Goal: Information Seeking & Learning: Find specific fact

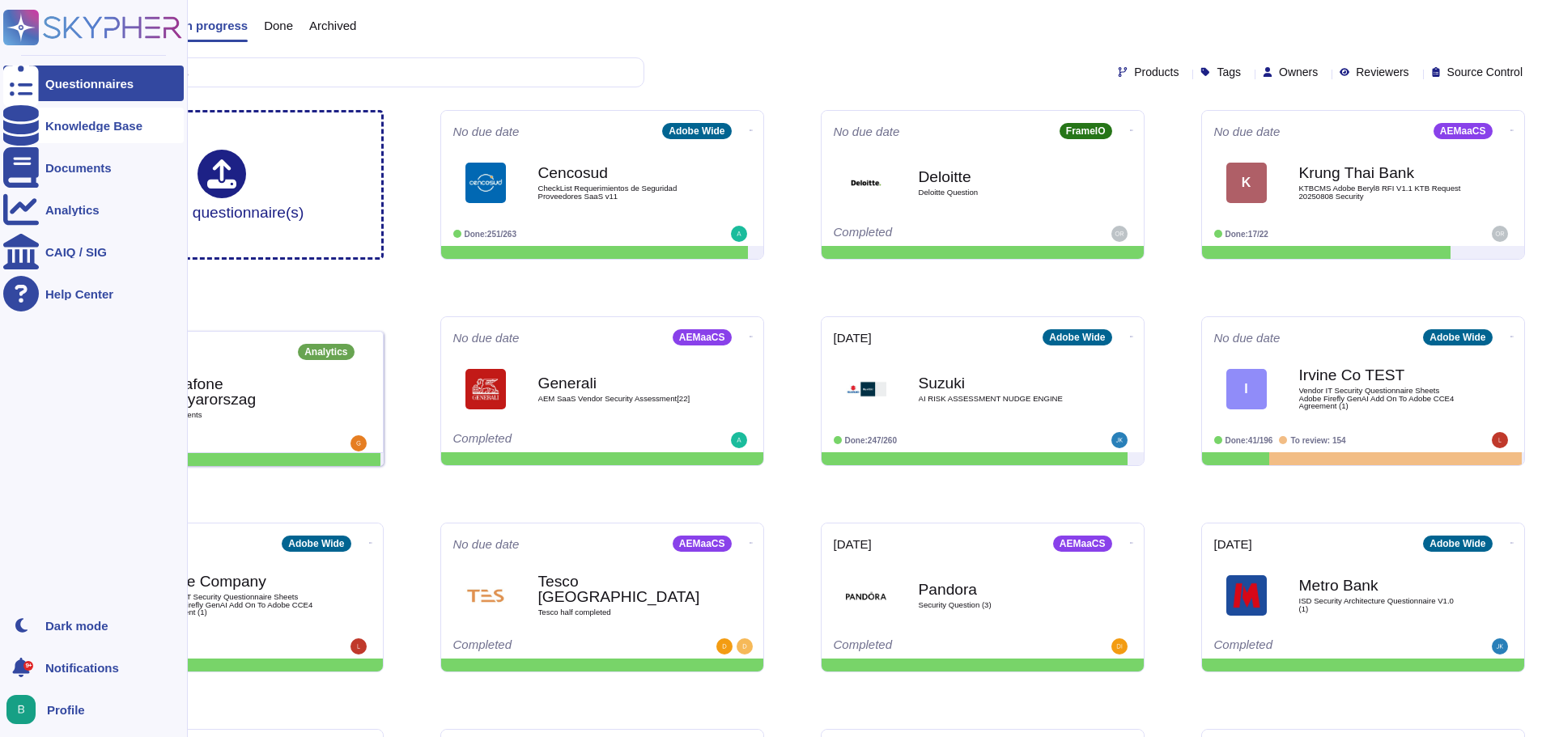
click at [86, 126] on div "Knowledge Base" at bounding box center [93, 126] width 97 height 12
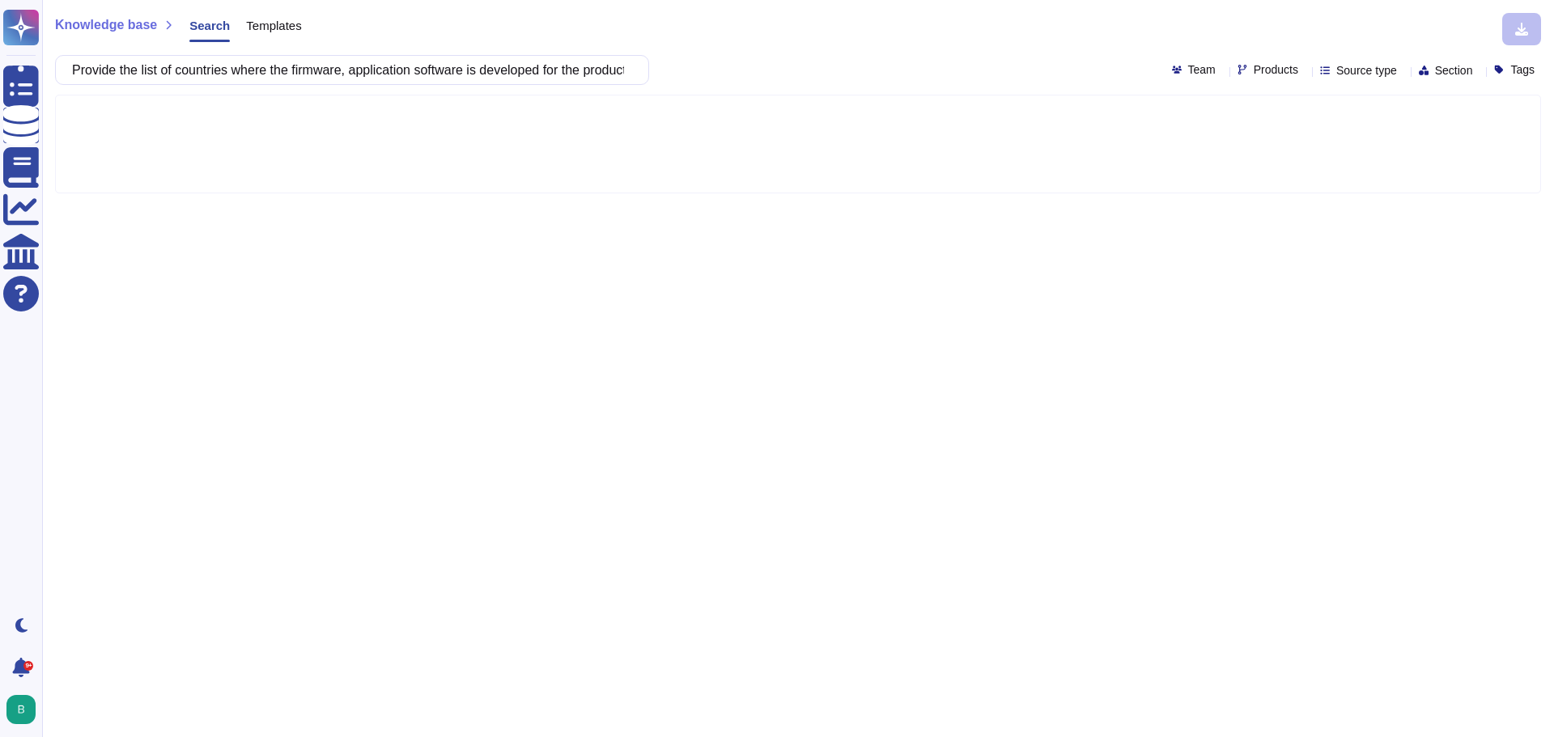
scroll to position [0, 184]
click at [248, 74] on input "Provide the list of countries where the firmware, application software is devel…" at bounding box center [348, 70] width 568 height 28
drag, startPoint x: 393, startPoint y: 72, endPoint x: 634, endPoint y: 72, distance: 240.3
click at [634, 72] on div "Provide the list of countries where the firmware, application software is devel…" at bounding box center [352, 70] width 594 height 30
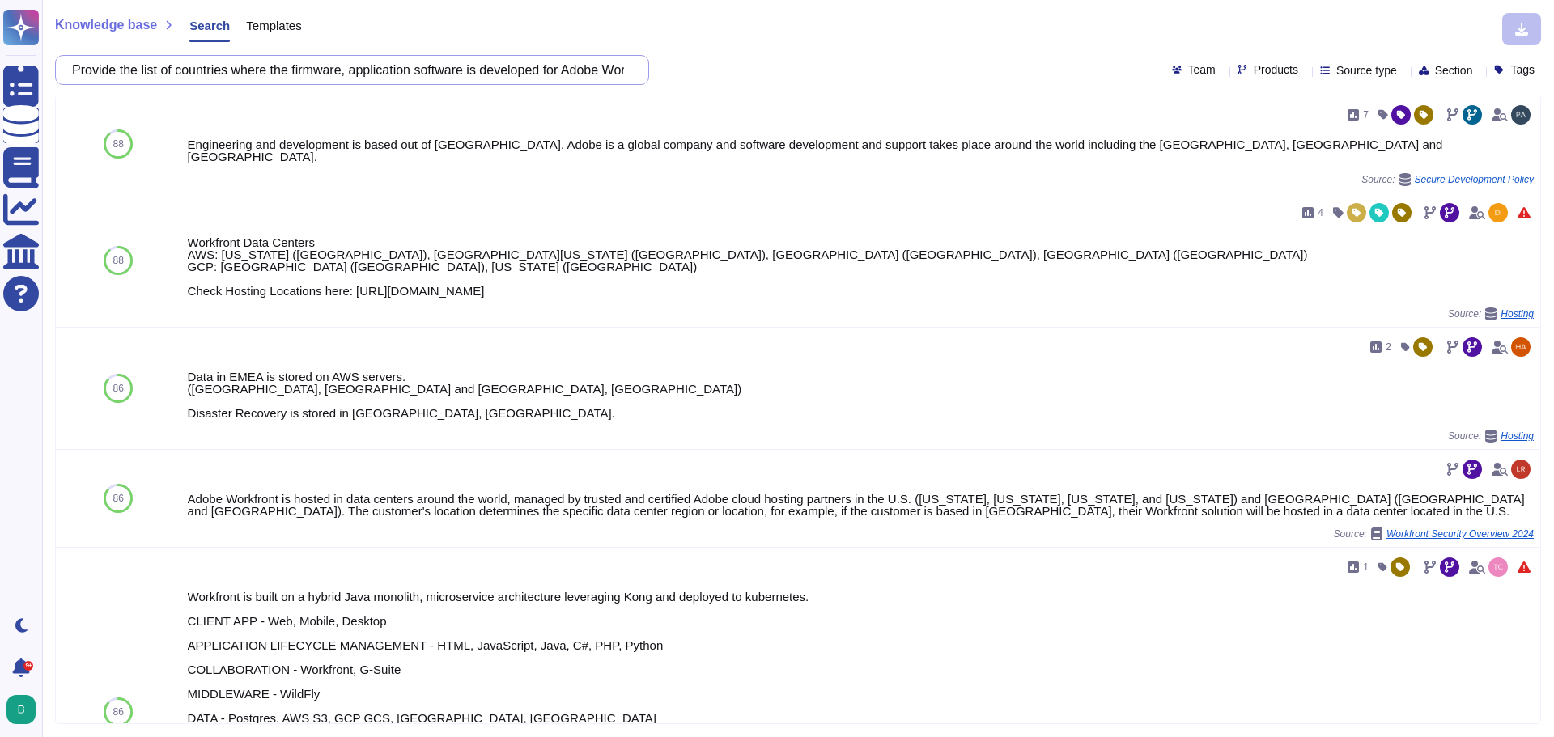
scroll to position [0, 57]
drag, startPoint x: 83, startPoint y: 68, endPoint x: 789, endPoint y: 74, distance: 706.5
click at [789, 74] on div "Provide the list of countries where the firmware, application software is devel…" at bounding box center [798, 70] width 1486 height 30
click at [222, 154] on div "7 Engineering and development is based out of [GEOGRAPHIC_DATA]. Adobe is a glo…" at bounding box center [825, 144] width 1287 height 84
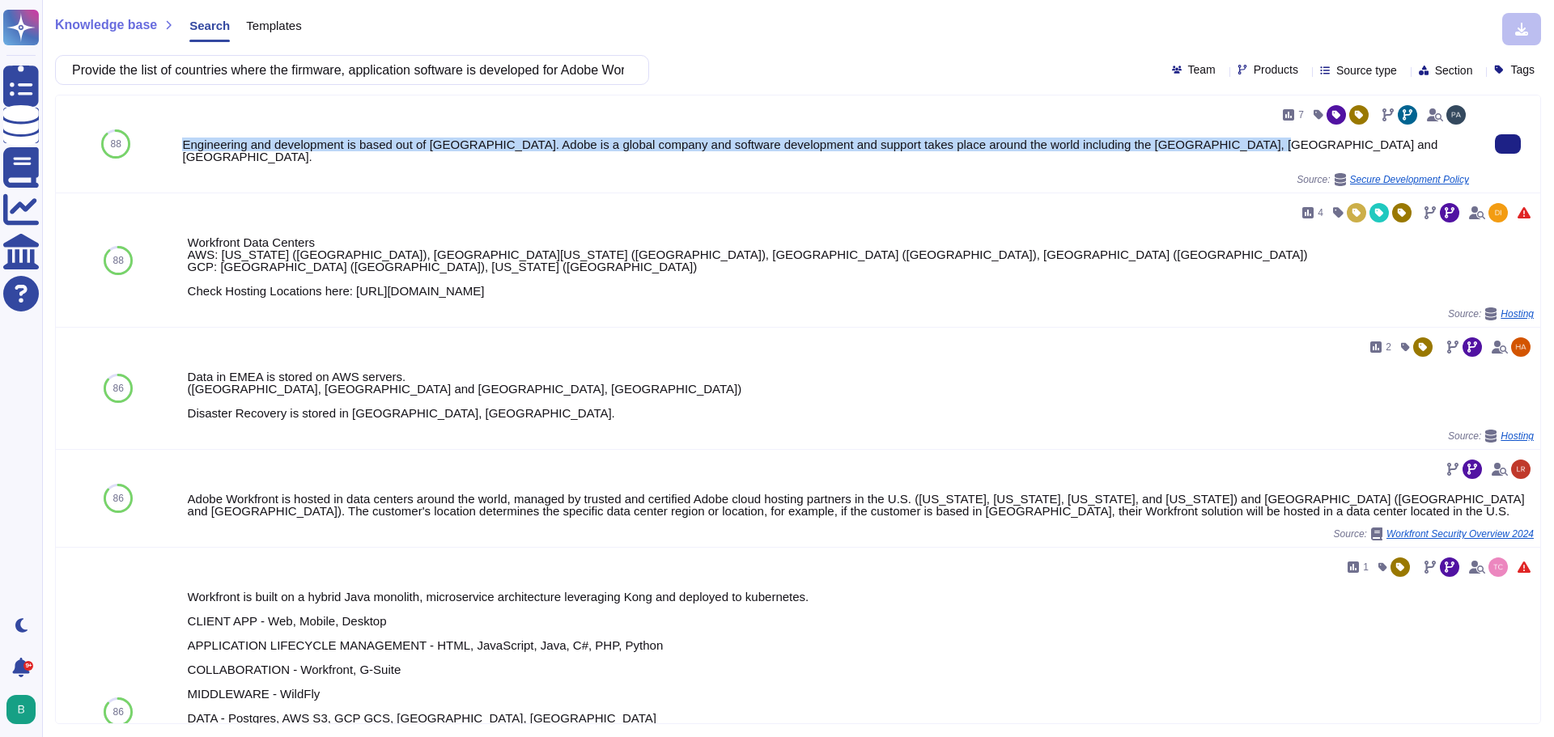
drag, startPoint x: 182, startPoint y: 142, endPoint x: 1232, endPoint y: 143, distance: 1050.4
click at [1232, 143] on div "Engineering and development is based out of [GEOGRAPHIC_DATA]. Adobe is a globa…" at bounding box center [825, 150] width 1287 height 24
copy div "Engineering and development is based out of [GEOGRAPHIC_DATA]. Adobe is a globa…"
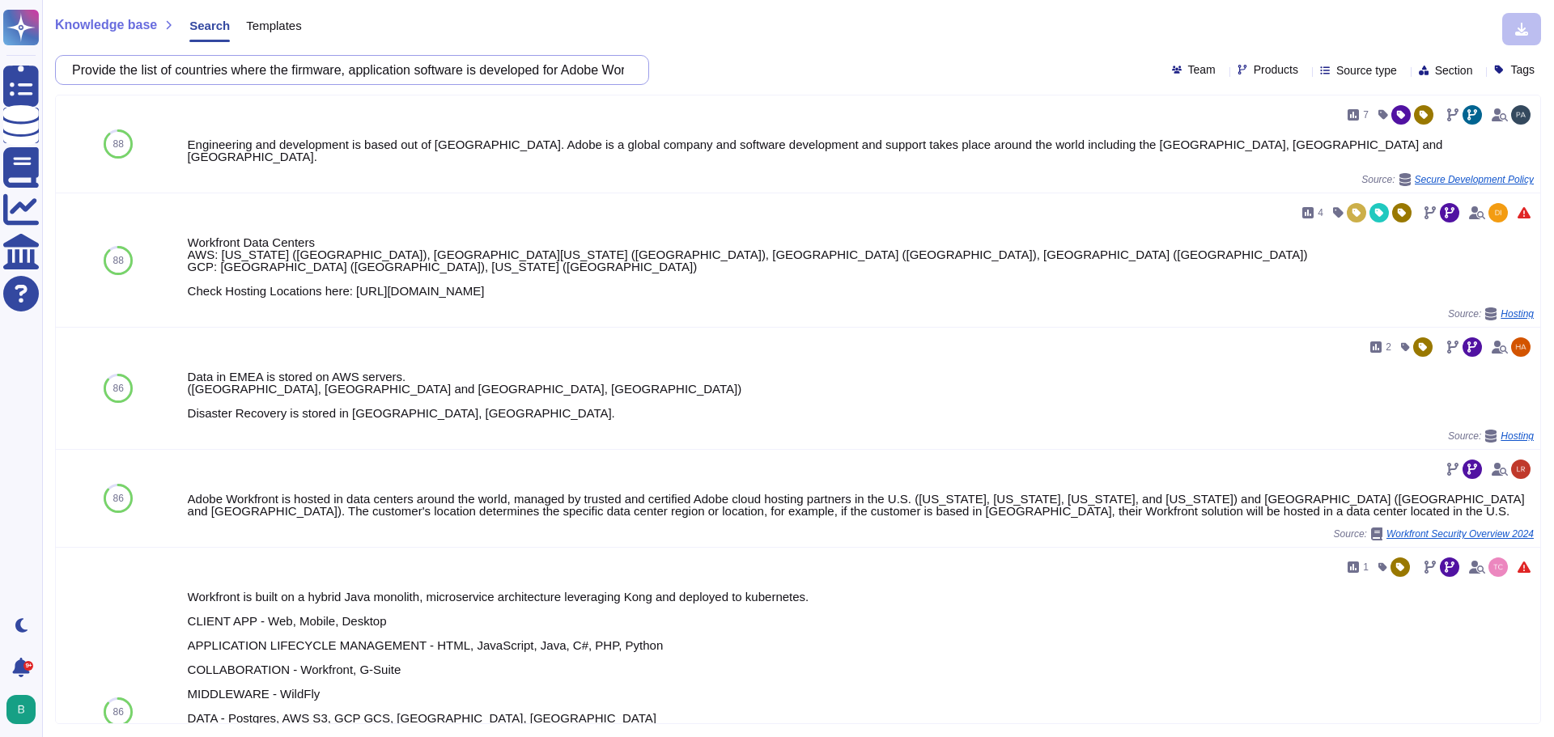
click at [218, 73] on input "Provide the list of countries where the firmware, application software is devel…" at bounding box center [348, 70] width 568 height 28
drag, startPoint x: 576, startPoint y: 70, endPoint x: 72, endPoint y: 73, distance: 504.2
click at [72, 73] on div "Provide the list of countries where the firmware, application software is devel…" at bounding box center [352, 70] width 594 height 30
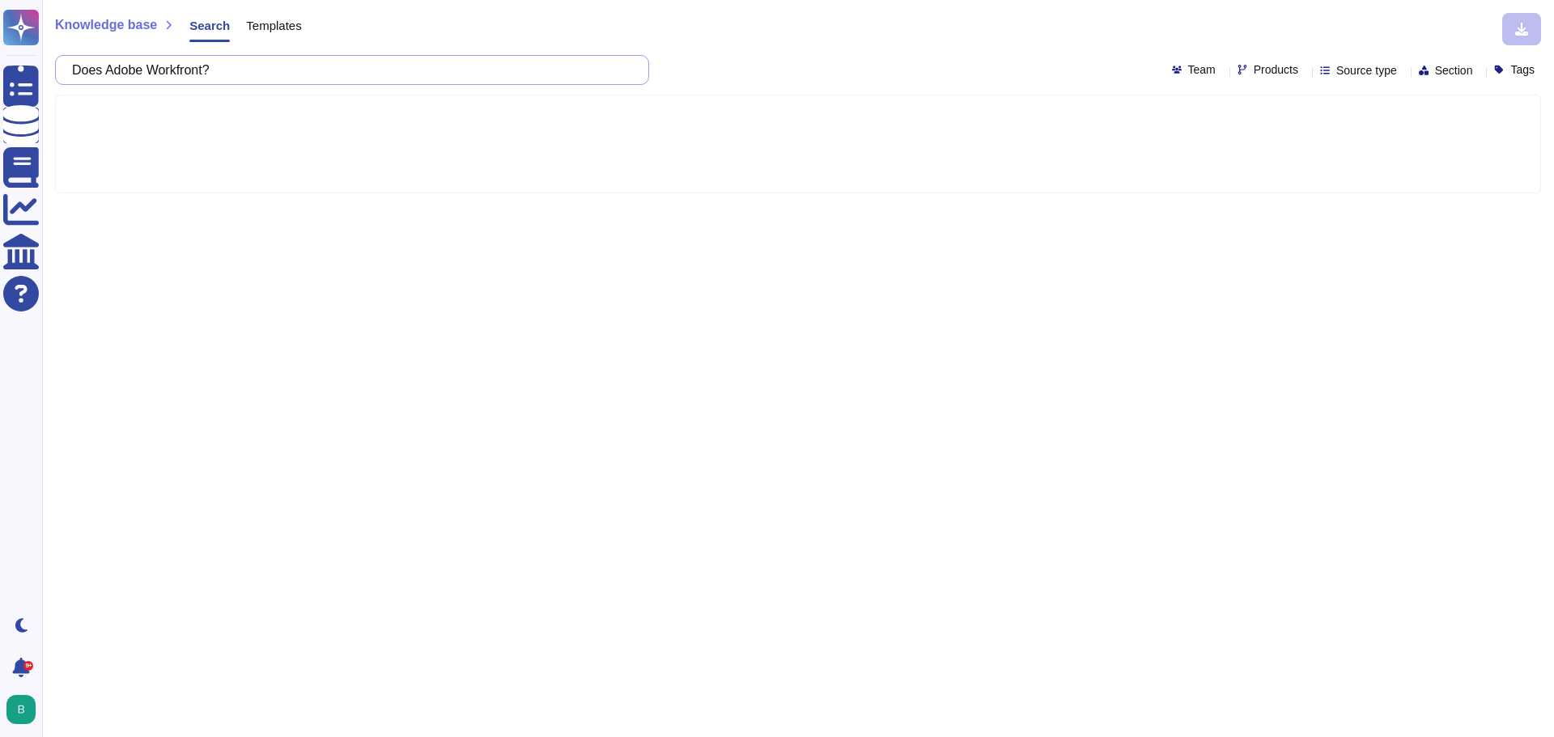
click at [247, 76] on input "Does Adobe Workfront?" at bounding box center [348, 70] width 568 height 28
type input "Does Adobe Workfront use firmware?"
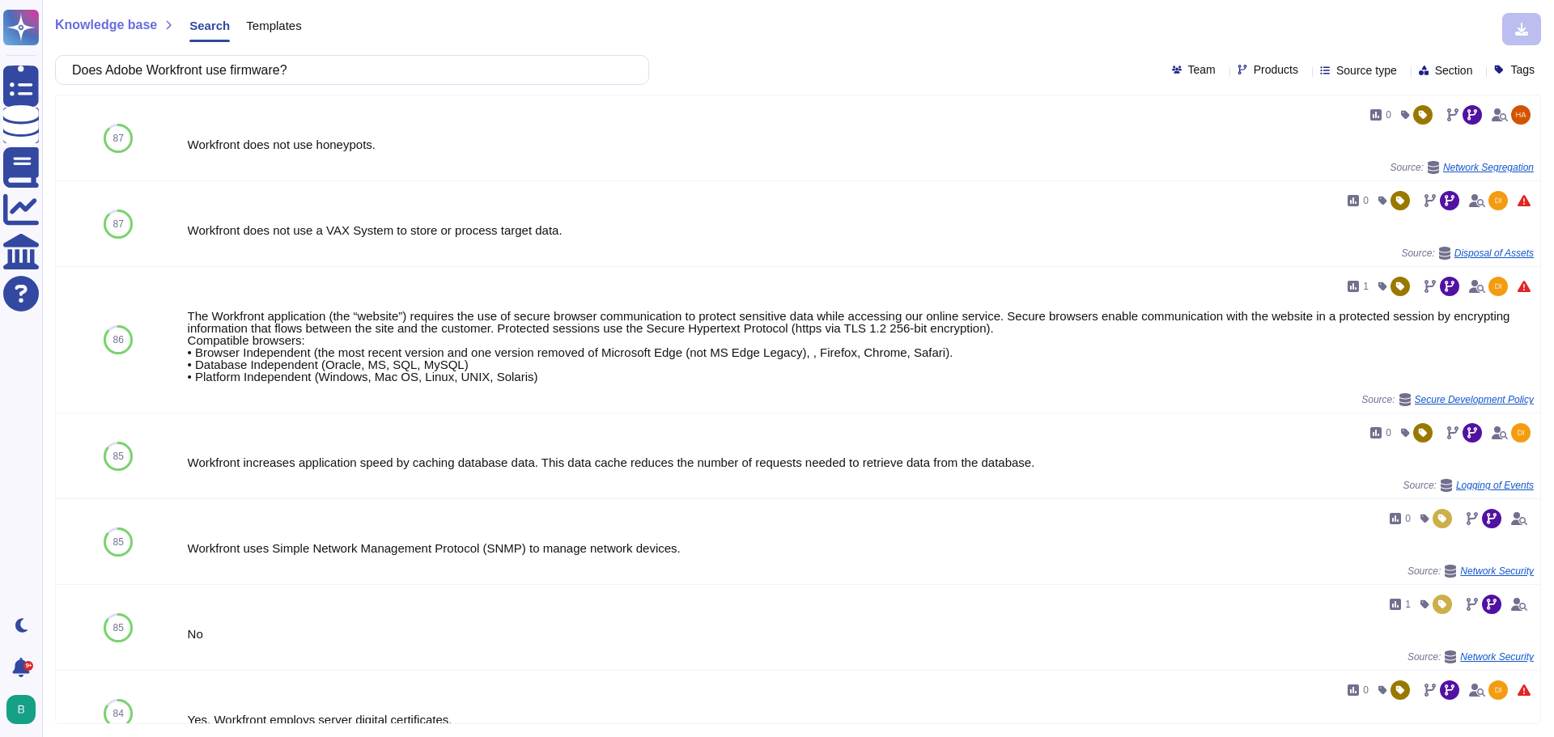
click at [877, 43] on div "Knowledge base Search Templates" at bounding box center [792, 29] width 1474 height 32
click at [1377, 31] on div "Knowledge base Search Templates" at bounding box center [792, 29] width 1474 height 32
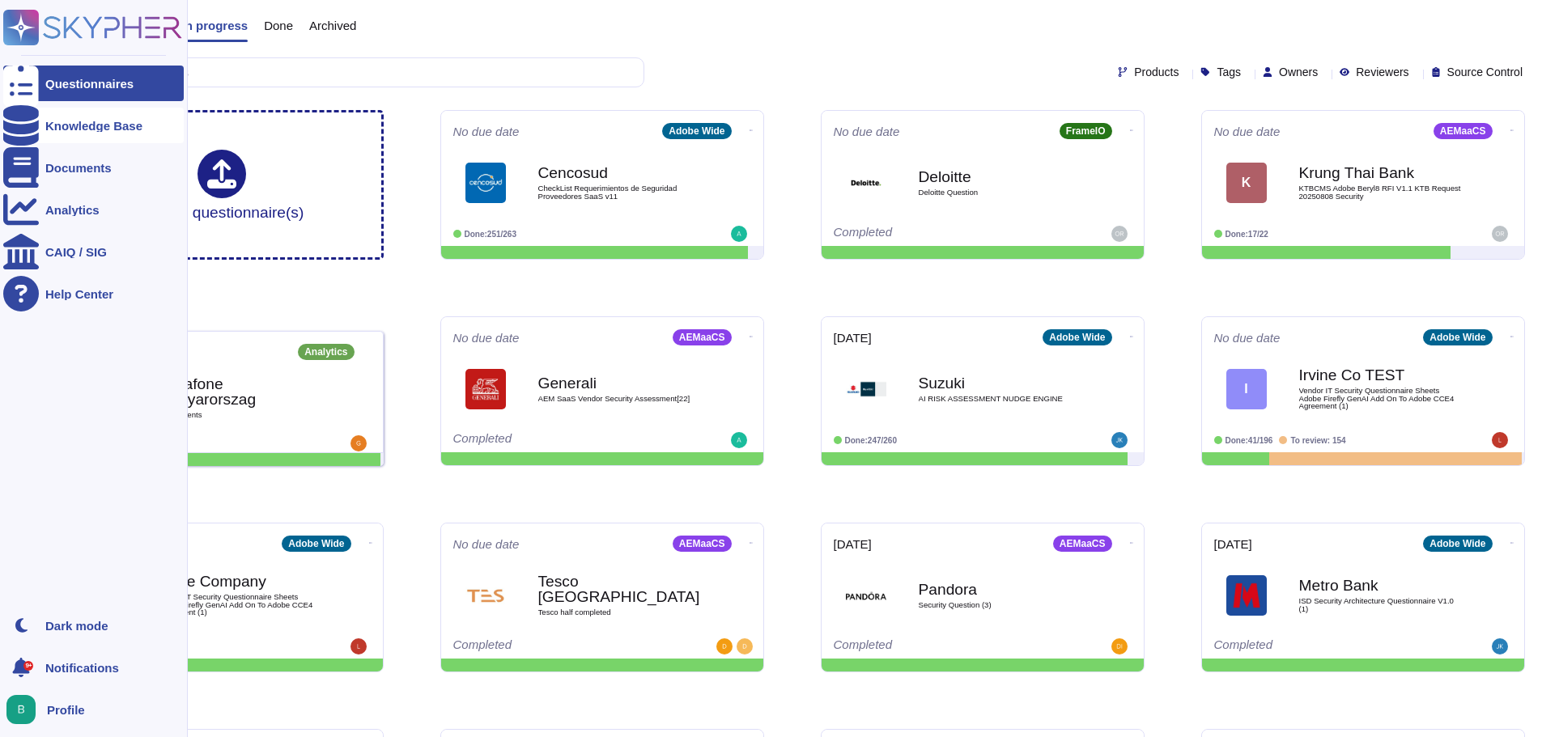
click at [22, 125] on icon at bounding box center [21, 125] width 36 height 40
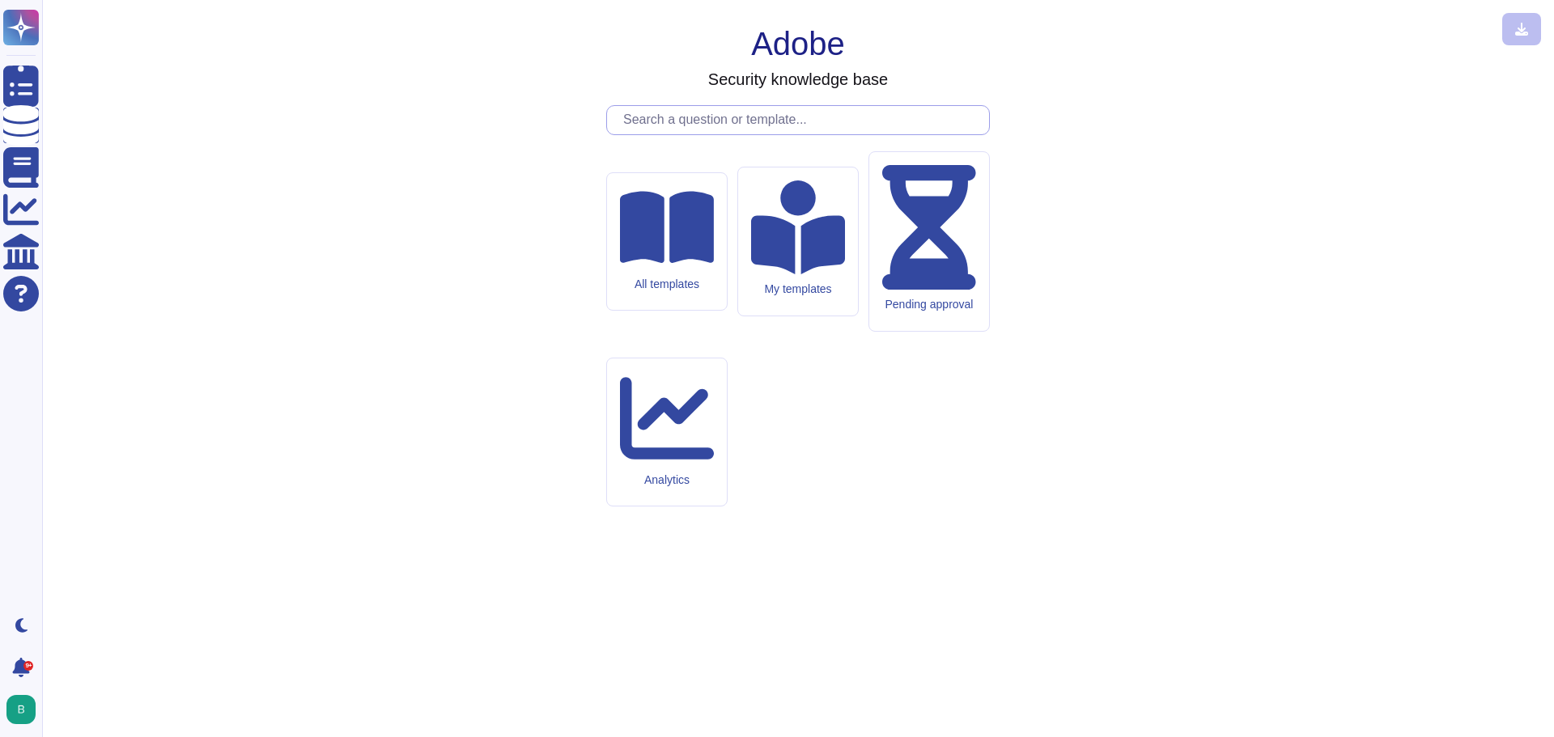
click at [690, 134] on input "text" at bounding box center [802, 120] width 374 height 28
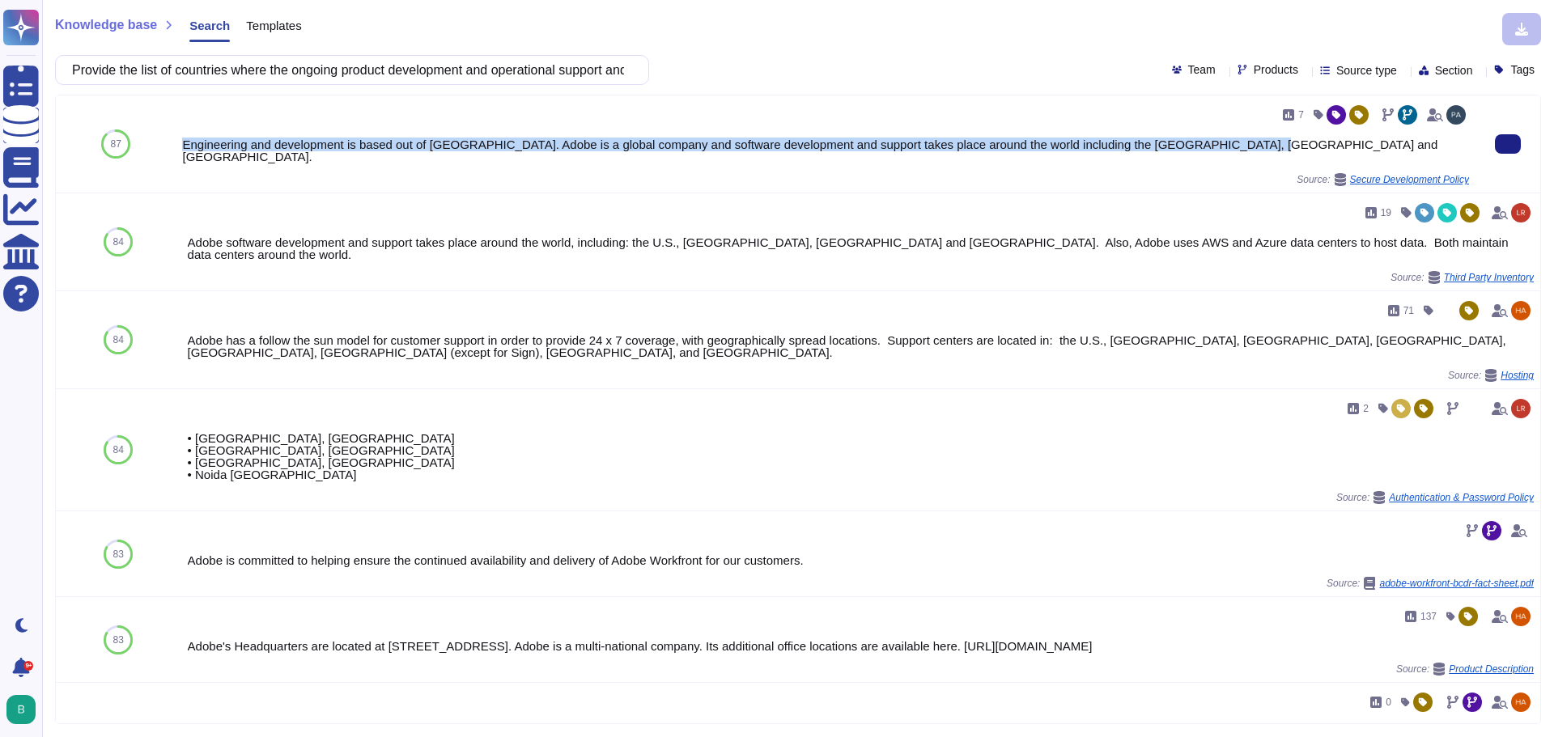
drag, startPoint x: 181, startPoint y: 148, endPoint x: 1323, endPoint y: 141, distance: 1141.9
click at [1323, 141] on div "Engineering and development is based out of [GEOGRAPHIC_DATA]. Adobe is a globa…" at bounding box center [825, 150] width 1287 height 24
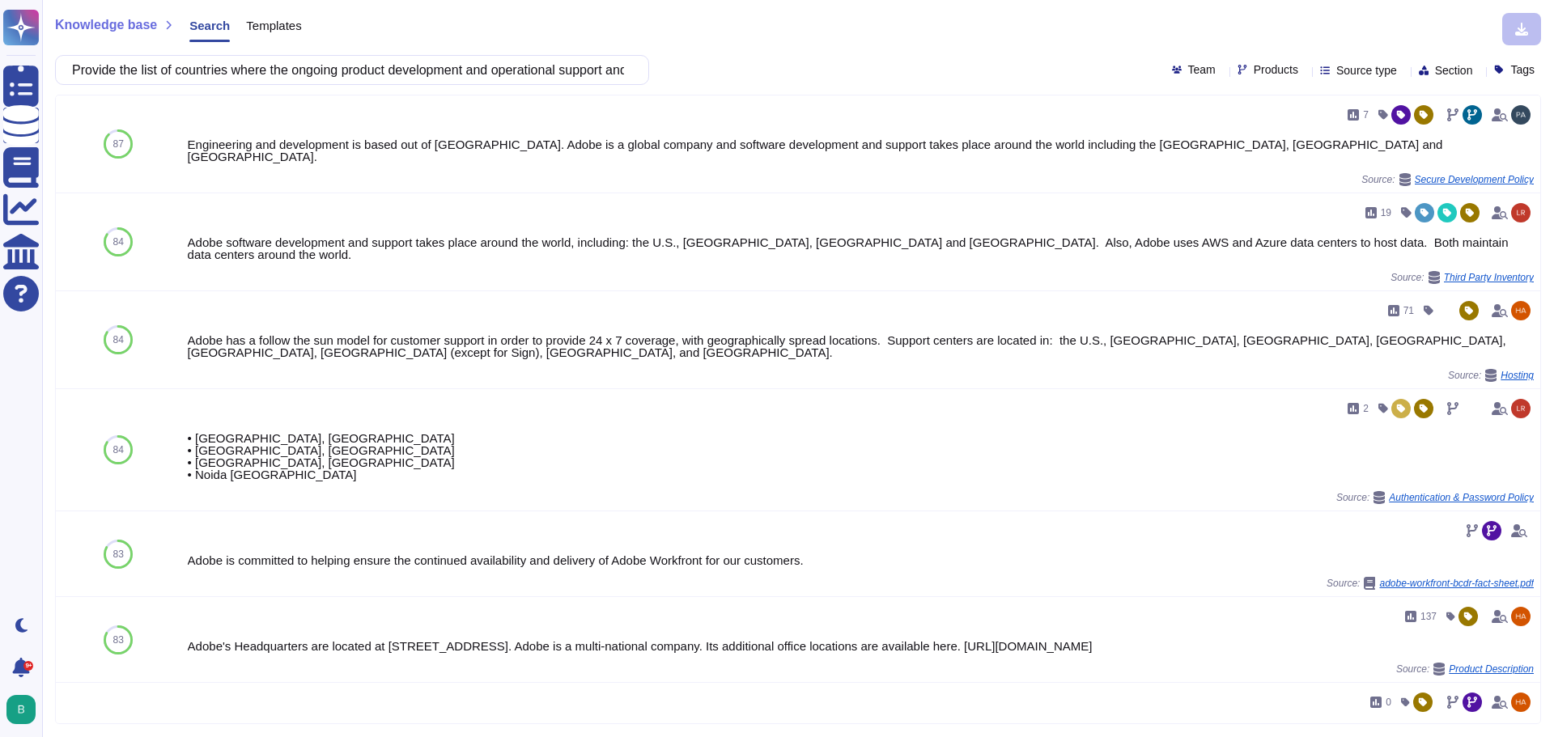
click at [1272, 74] on div "Products" at bounding box center [1270, 70] width 67 height 12
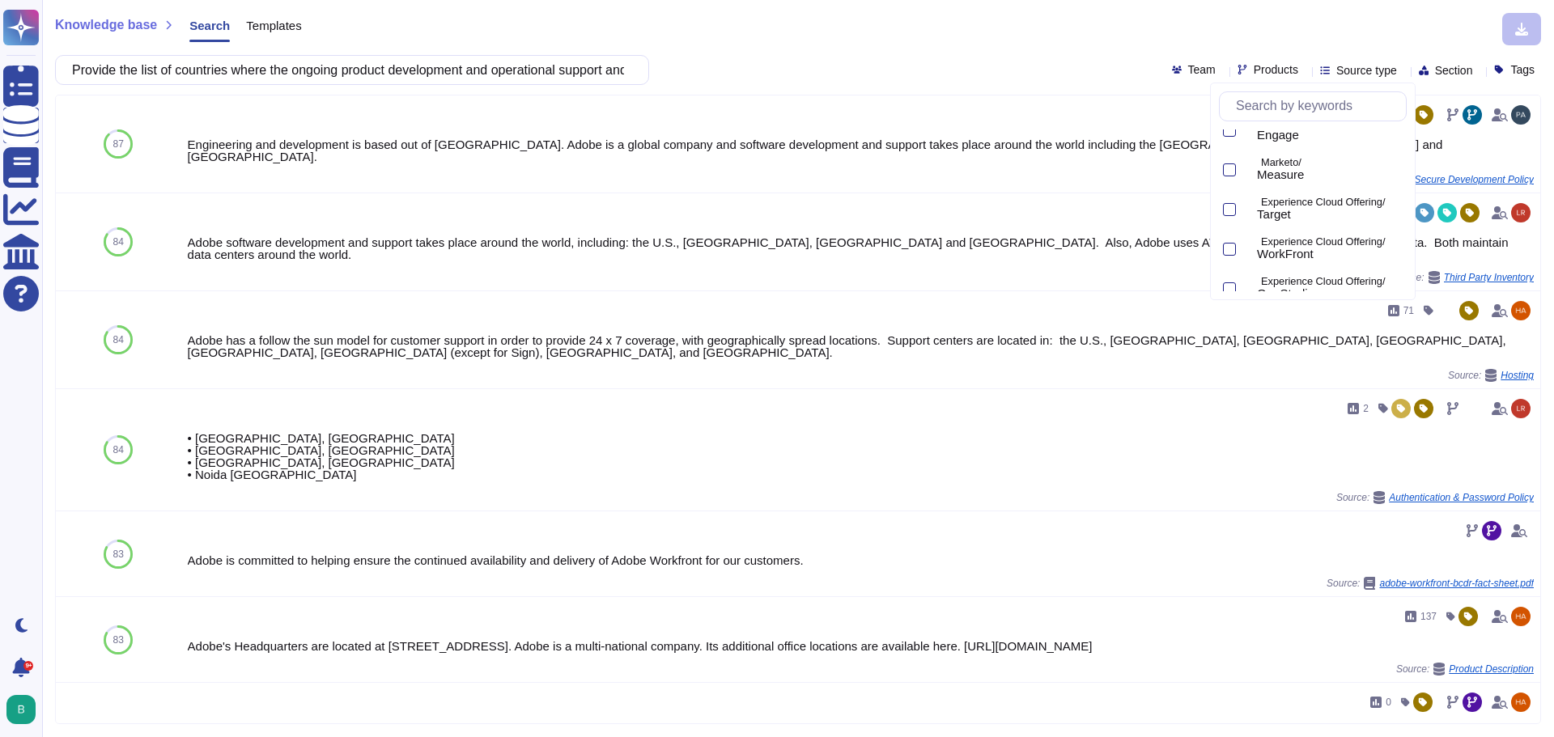
scroll to position [583, 0]
click at [1294, 274] on p "Experience Cloud Offering/" at bounding box center [1330, 270] width 139 height 11
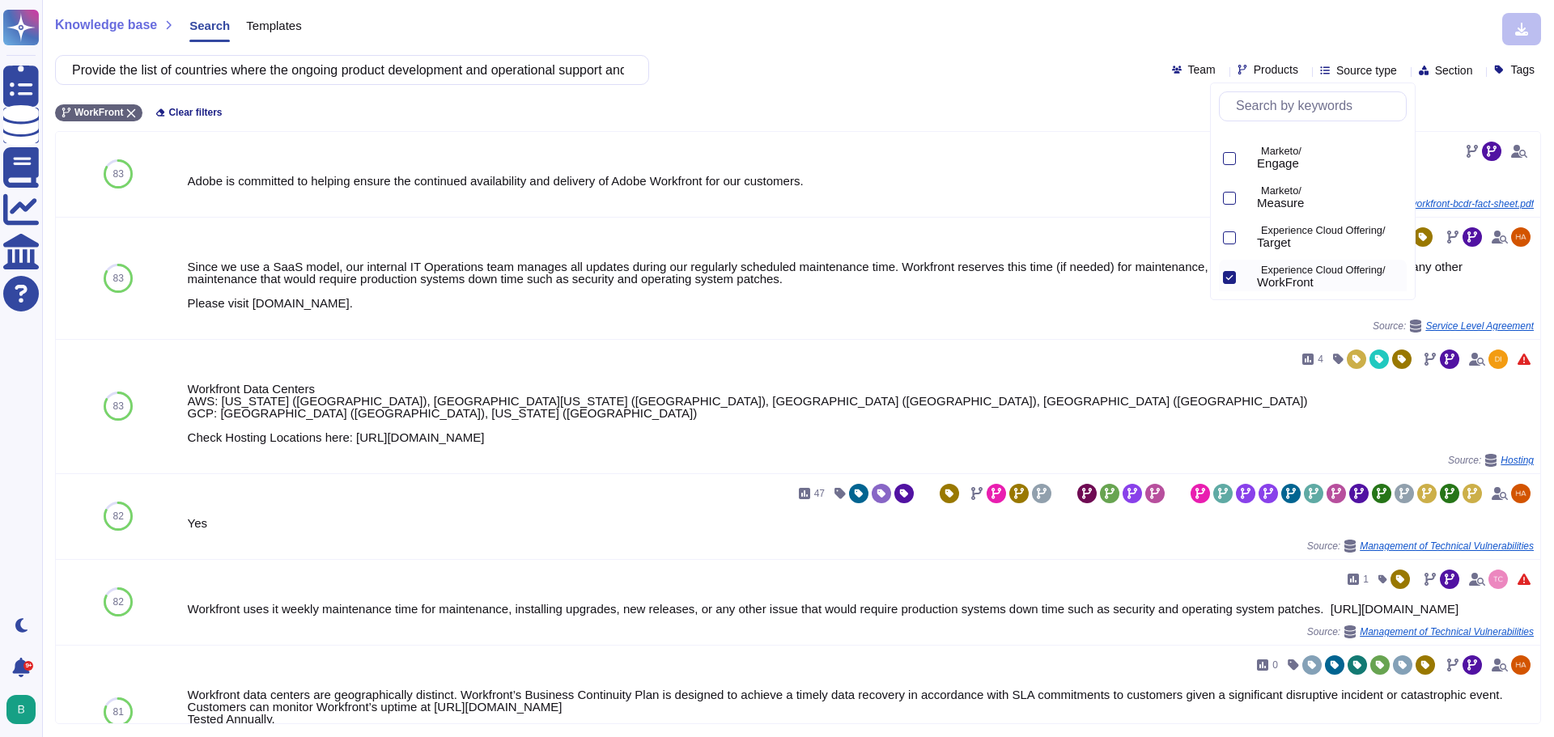
click at [870, 83] on div "Provide the list of countries where the ongoing product development and operati…" at bounding box center [798, 70] width 1486 height 30
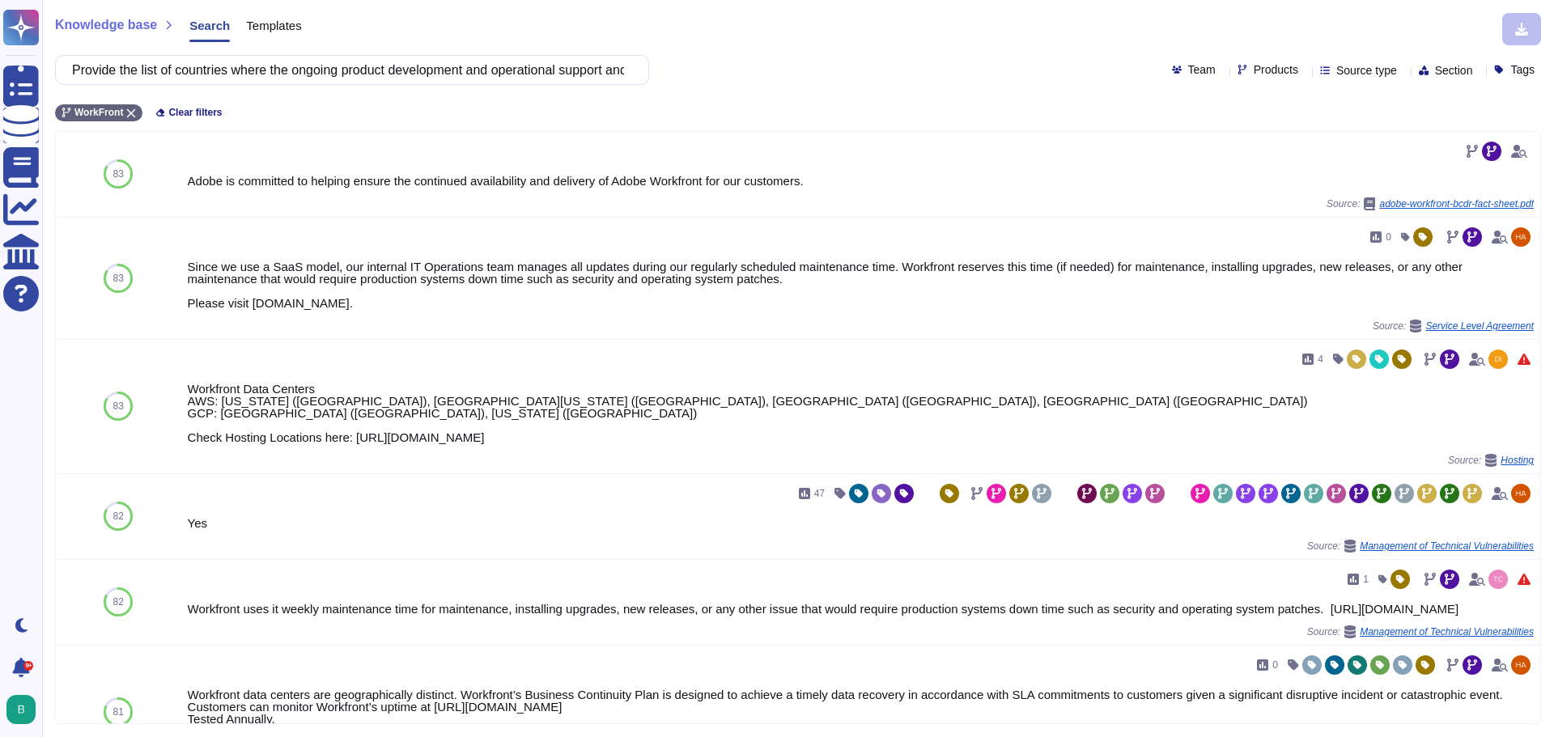
click at [1275, 68] on div "Products" at bounding box center [1270, 70] width 67 height 12
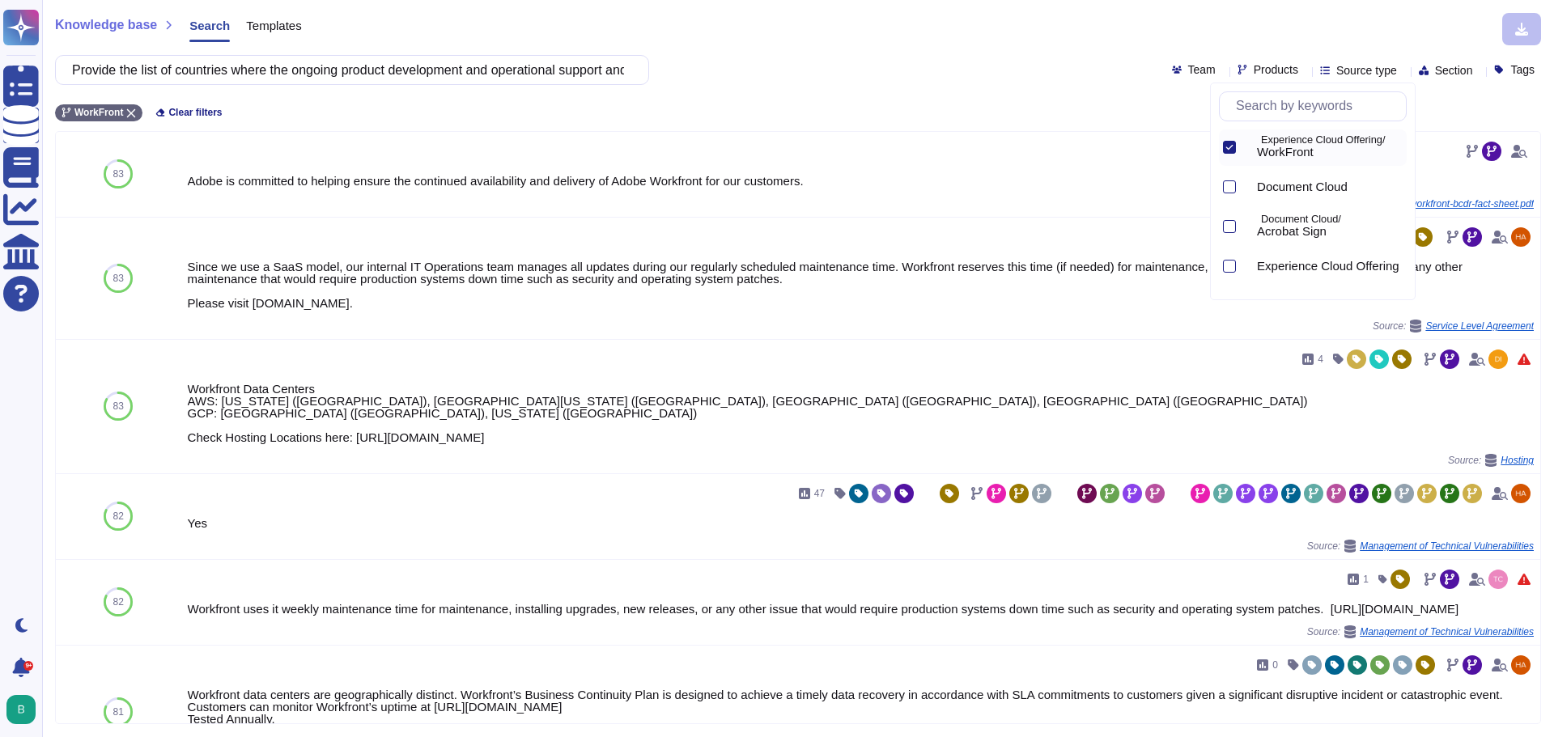
click at [1229, 146] on icon at bounding box center [1229, 147] width 8 height 8
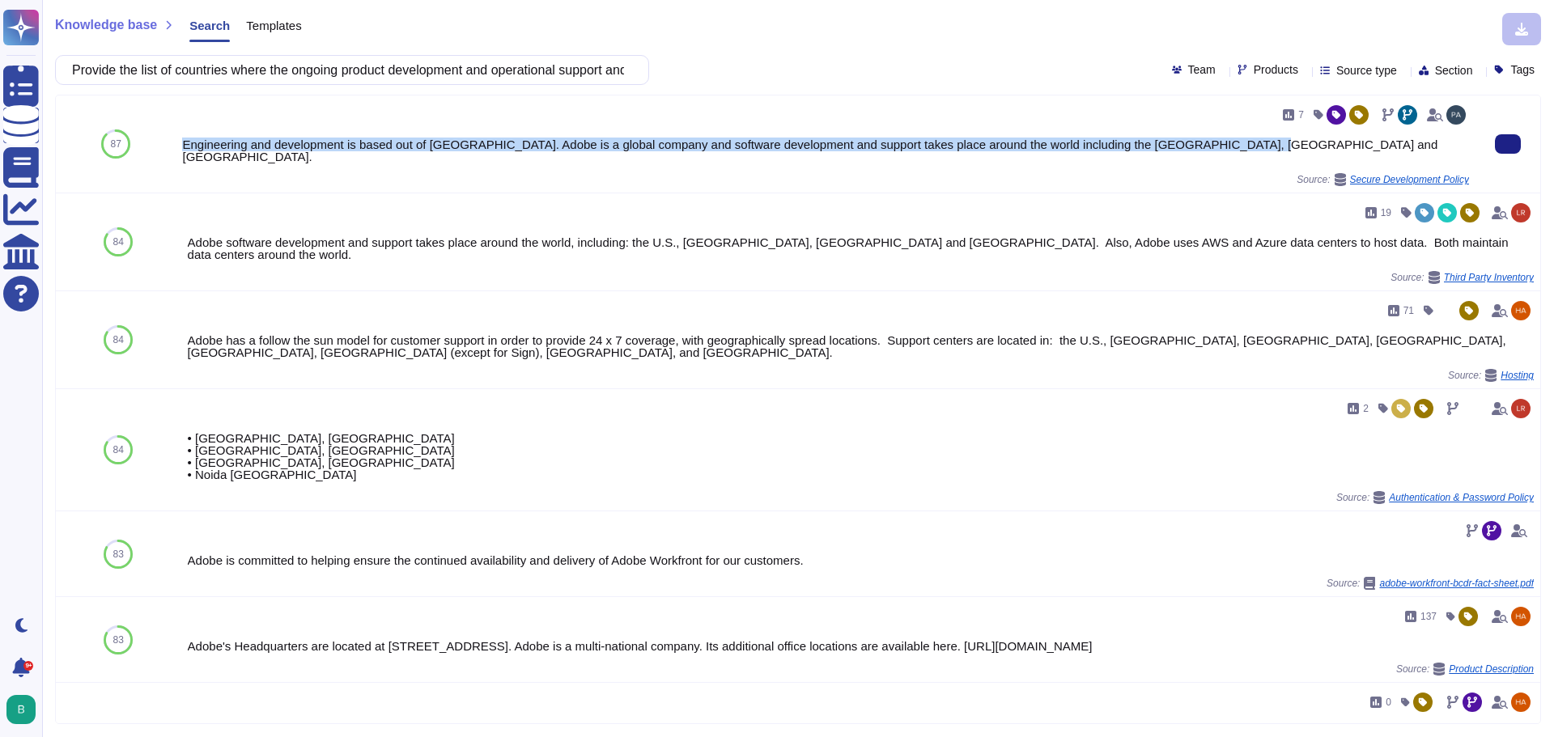
drag, startPoint x: 184, startPoint y: 143, endPoint x: 1265, endPoint y: 155, distance: 1081.2
click at [1265, 155] on div "7 Engineering and development is based out of [GEOGRAPHIC_DATA]. Adobe is a glo…" at bounding box center [825, 144] width 1287 height 84
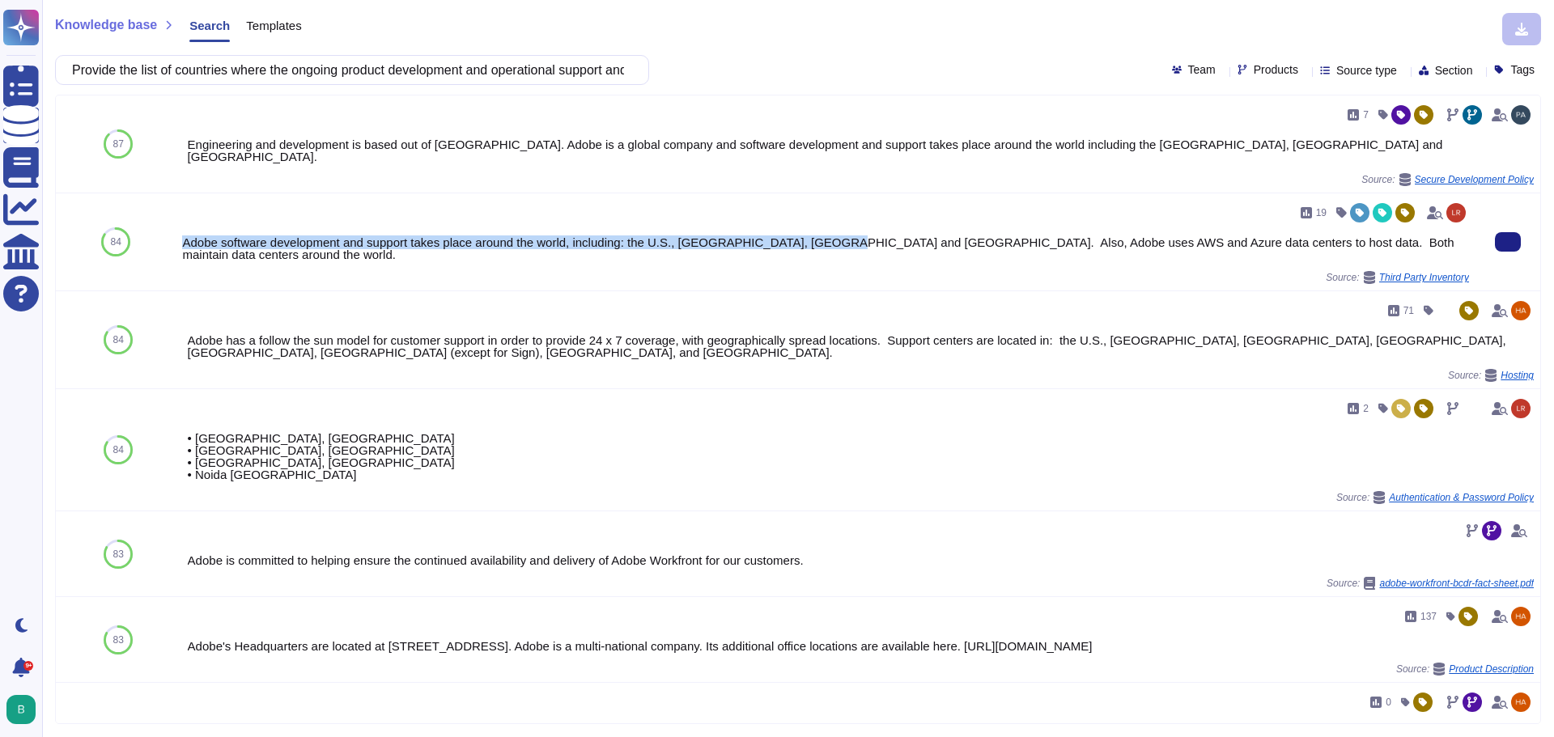
drag, startPoint x: 182, startPoint y: 234, endPoint x: 821, endPoint y: 230, distance: 638.5
click at [821, 236] on div "Adobe software development and support takes place around the world, including:…" at bounding box center [825, 248] width 1287 height 24
copy div "Adobe software development and support takes place around the world, including:…"
